Goal: Task Accomplishment & Management: Use online tool/utility

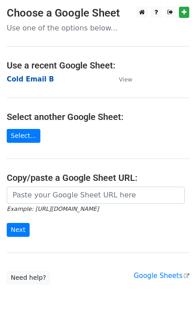
click at [36, 78] on strong "Cold Email B" at bounding box center [30, 79] width 47 height 8
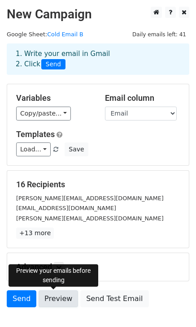
click at [56, 300] on link "Preview" at bounding box center [58, 299] width 39 height 17
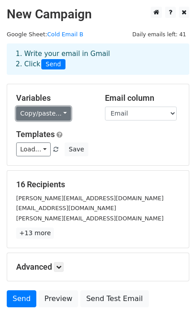
click at [56, 113] on link "Copy/paste..." at bounding box center [43, 114] width 55 height 14
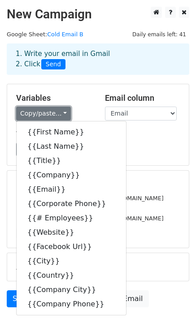
click at [56, 113] on link "Copy/paste..." at bounding box center [43, 114] width 55 height 14
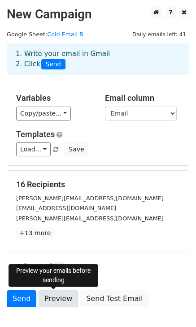
click at [58, 297] on link "Preview" at bounding box center [58, 299] width 39 height 17
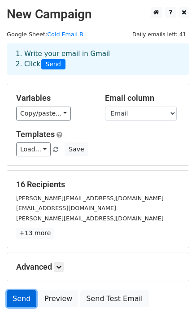
click at [27, 303] on link "Send" at bounding box center [22, 299] width 30 height 17
